Goal: Transaction & Acquisition: Obtain resource

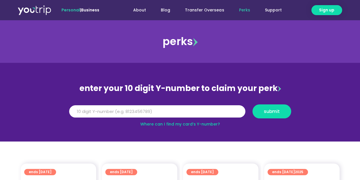
scroll to position [28, 0]
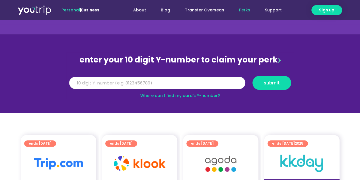
click at [197, 86] on input "Y Number" at bounding box center [157, 83] width 176 height 13
click at [184, 95] on link "Where can I find my card’s Y-number?" at bounding box center [180, 96] width 80 height 6
click at [104, 86] on input "Y Number" at bounding box center [157, 83] width 176 height 13
type input "8142864291"
click at [253, 76] on button "submit" at bounding box center [272, 83] width 39 height 14
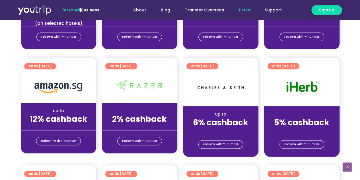
scroll to position [256, 0]
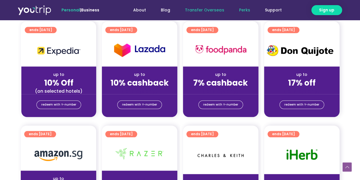
click at [209, 8] on link "Transfer Overseas" at bounding box center [205, 10] width 54 height 11
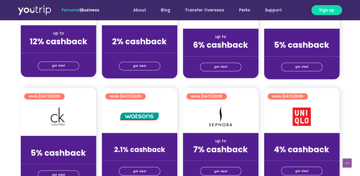
scroll to position [399, 0]
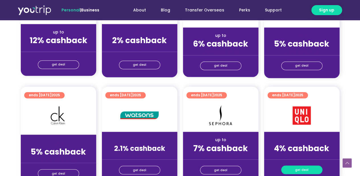
click at [295, 171] on link "get deal" at bounding box center [302, 169] width 41 height 9
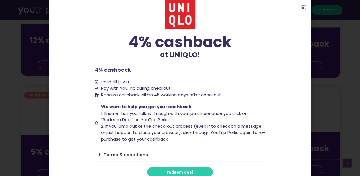
scroll to position [15, 0]
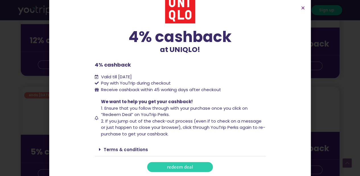
click at [204, 167] on link "redeem deal" at bounding box center [180, 167] width 66 height 10
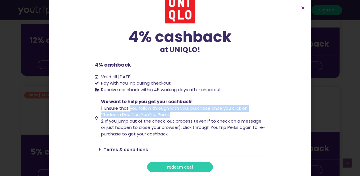
drag, startPoint x: 128, startPoint y: 106, endPoint x: 174, endPoint y: 115, distance: 47.6
click at [174, 115] on span "We want to help you get your cashback! 1. Ensure that you follow through with y…" at bounding box center [183, 117] width 166 height 38
drag, startPoint x: 148, startPoint y: 107, endPoint x: 174, endPoint y: 113, distance: 26.3
click at [174, 113] on span "We want to help you get your cashback! 1. Ensure that you follow through with y…" at bounding box center [183, 117] width 166 height 38
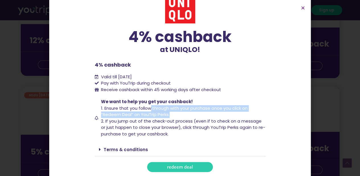
click at [174, 113] on span "We want to help you get your cashback! 1. Ensure that you follow through with y…" at bounding box center [183, 117] width 166 height 38
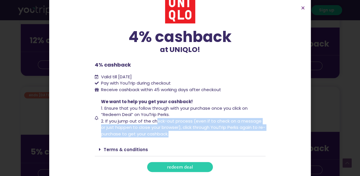
drag, startPoint x: 155, startPoint y: 119, endPoint x: 173, endPoint y: 135, distance: 24.2
click at [173, 135] on span "2. If you jump out of the check-out process (even if to check on a message or j…" at bounding box center [183, 127] width 164 height 19
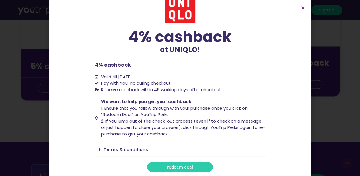
scroll to position [484, 0]
drag, startPoint x: 124, startPoint y: 83, endPoint x: 174, endPoint y: 84, distance: 50.2
click at [174, 84] on li "Pay with YouTrip during checkout" at bounding box center [180, 83] width 171 height 7
drag, startPoint x: 172, startPoint y: 84, endPoint x: 96, endPoint y: 85, distance: 76.1
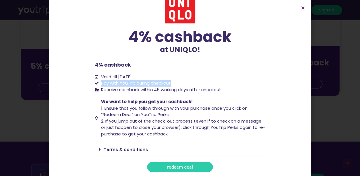
click at [96, 85] on li "Pay with YouTrip during checkout" at bounding box center [180, 83] width 171 height 7
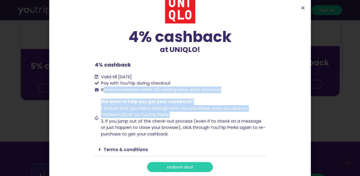
drag, startPoint x: 101, startPoint y: 89, endPoint x: 212, endPoint y: 114, distance: 113.5
click at [212, 114] on div "4% cashback at UNIQLO! 4% cashback at UNIQLO! 4% cashback Valid till 31 Decembe…" at bounding box center [180, 83] width 171 height 178
click at [212, 113] on span "We want to help you get your cashback! 1. Ensure that you follow through with y…" at bounding box center [183, 117] width 166 height 38
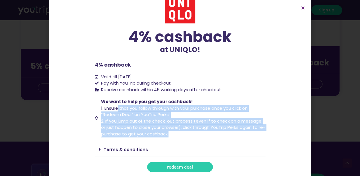
drag, startPoint x: 116, startPoint y: 107, endPoint x: 184, endPoint y: 133, distance: 73.1
click at [184, 133] on span "We want to help you get your cashback! 1. Ensure that you follow through with y…" at bounding box center [183, 117] width 166 height 38
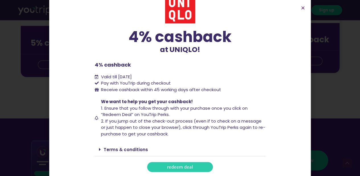
scroll to position [570, 0]
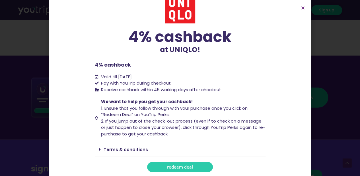
click at [173, 167] on span "redeem deal" at bounding box center [180, 166] width 26 height 4
